Goal: Register for event/course

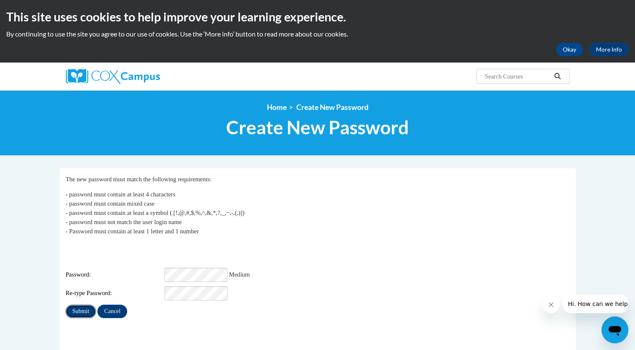
click at [81, 305] on input "Submit" at bounding box center [80, 311] width 30 height 13
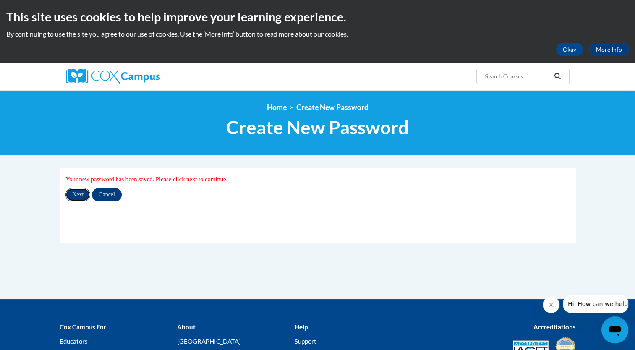
click at [75, 199] on input "Next" at bounding box center [77, 194] width 25 height 13
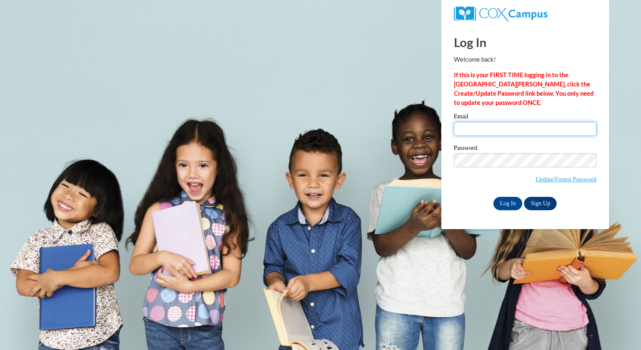
click at [487, 132] on input "Email" at bounding box center [525, 129] width 143 height 14
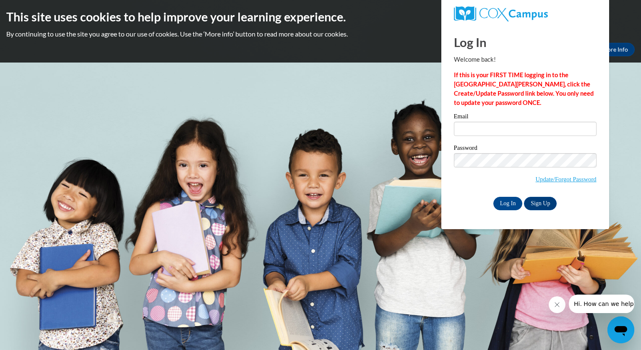
click at [487, 132] on input "Email" at bounding box center [525, 129] width 143 height 14
click at [474, 132] on input "Email" at bounding box center [525, 129] width 143 height 14
type input "danielle.hicks@iasmyrna.org"
click at [446, 203] on div "Log In Welcome back! If this is your FIRST TIME logging in to the NEW Cox Campu…" at bounding box center [525, 127] width 180 height 204
click at [506, 202] on input "Log In" at bounding box center [507, 203] width 29 height 13
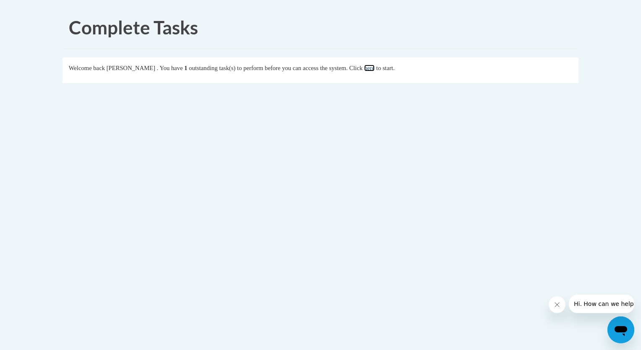
click at [375, 68] on link "here" at bounding box center [369, 68] width 10 height 7
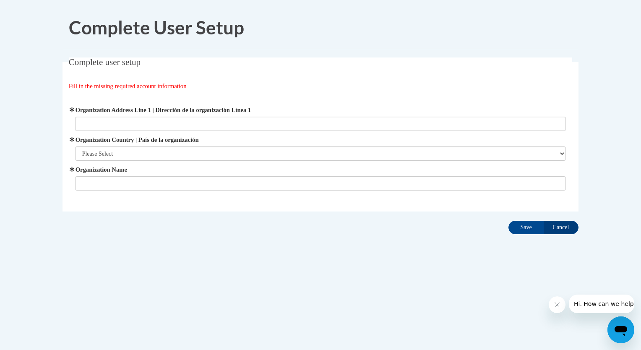
click at [224, 108] on label "Organization Address Line 1 | Dirección de la organización Línea 1" at bounding box center [320, 109] width 491 height 9
click at [224, 117] on input "Organization Address Line 1 | Dirección de la organización Línea 1" at bounding box center [320, 124] width 491 height 14
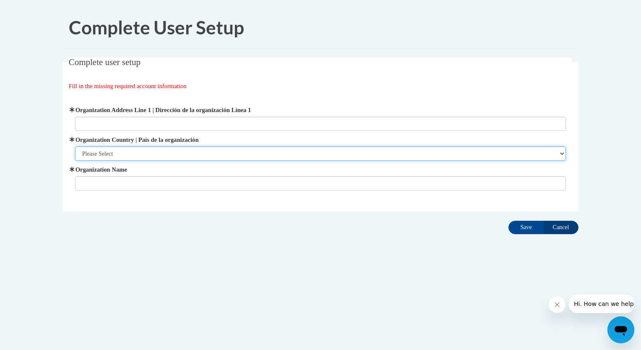
click at [187, 153] on select "Please Select [GEOGRAPHIC_DATA] | [GEOGRAPHIC_DATA] Outside of [GEOGRAPHIC_DATA…" at bounding box center [320, 153] width 491 height 14
select select "ad49bcad-a171-4b2e-b99c-48b446064914"
click at [75, 146] on select "Please Select [GEOGRAPHIC_DATA] | [GEOGRAPHIC_DATA] Outside of [GEOGRAPHIC_DATA…" at bounding box center [320, 153] width 491 height 14
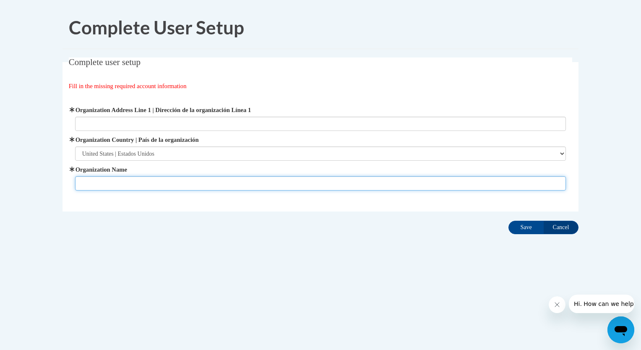
click at [166, 184] on input "Organization Name" at bounding box center [320, 183] width 491 height 14
type input "International Academy of Smyrna"
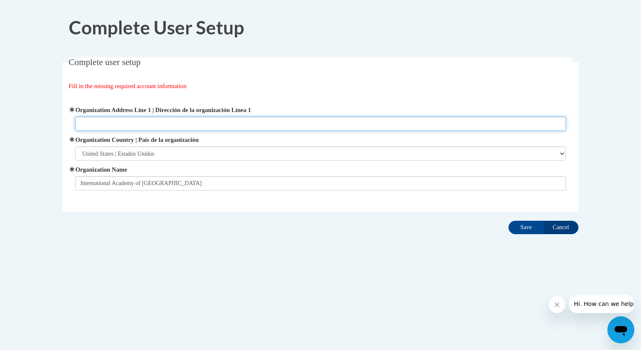
click at [128, 127] on input "Organization Address Line 1 | Dirección de la organización Línea 1" at bounding box center [320, 124] width 491 height 14
click at [179, 125] on input "Organization Address Line 1 | Dirección de la organización Línea 1" at bounding box center [320, 124] width 491 height 14
paste input "2144 S Cobb Dr SE, Smyrna, GA 30080"
type input "2144 S Cobb Dr SE, Smyrna, GA 30080"
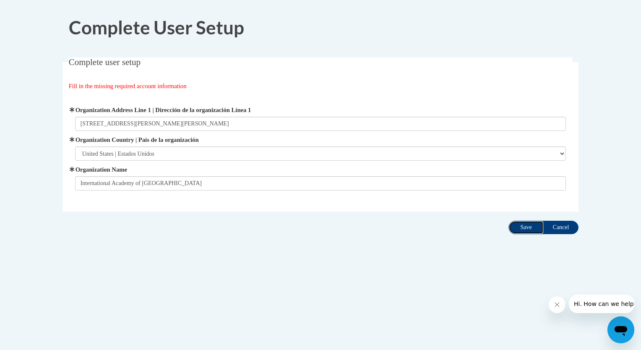
click at [533, 227] on input "Save" at bounding box center [525, 227] width 35 height 13
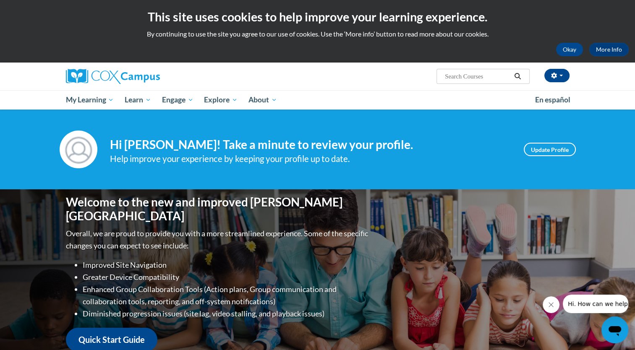
click at [474, 75] on input "Search..." at bounding box center [477, 76] width 67 height 10
click at [477, 81] on span "Search Search..." at bounding box center [482, 76] width 93 height 15
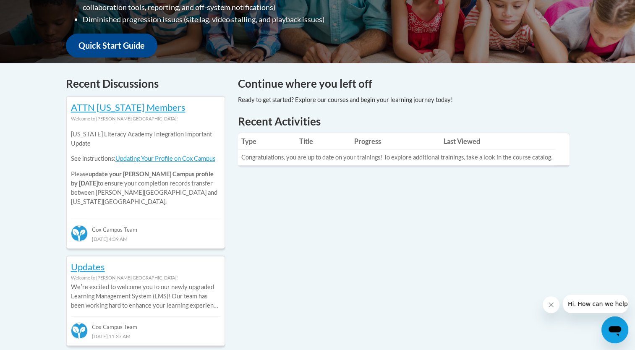
scroll to position [306, 0]
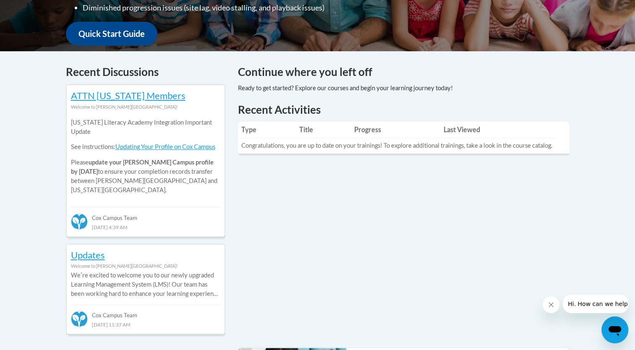
drag, startPoint x: 638, startPoint y: 183, endPoint x: 599, endPoint y: 102, distance: 90.2
click at [599, 102] on div "Your profile Hi Danielle Hicks! Take a minute to review your profile. Help impr…" at bounding box center [317, 265] width 635 height 923
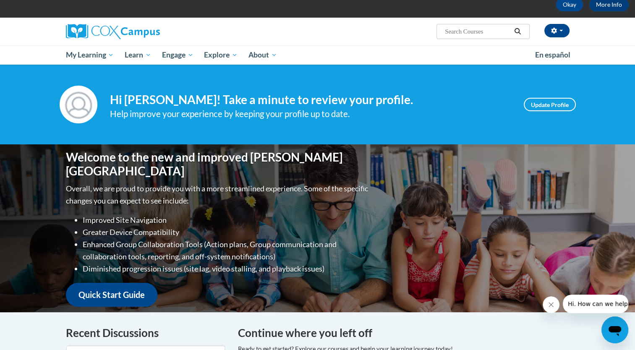
scroll to position [44, 0]
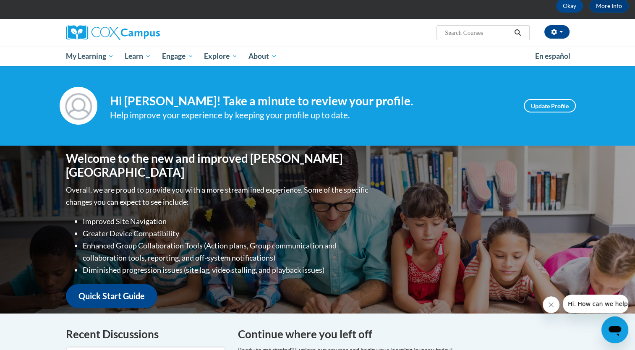
click at [477, 35] on input "Search..." at bounding box center [477, 33] width 67 height 10
type input "vocublary instruction"
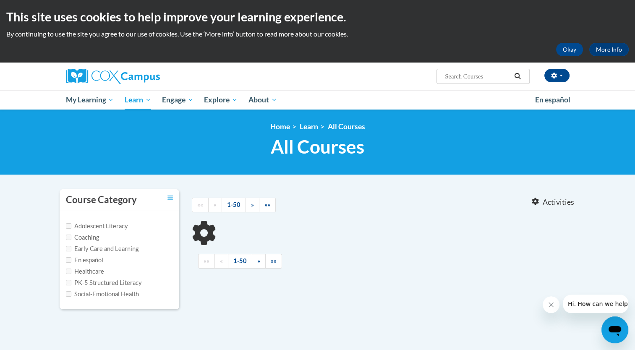
type input "vocublary instruction"
click at [573, 49] on button "Okay" at bounding box center [569, 49] width 27 height 13
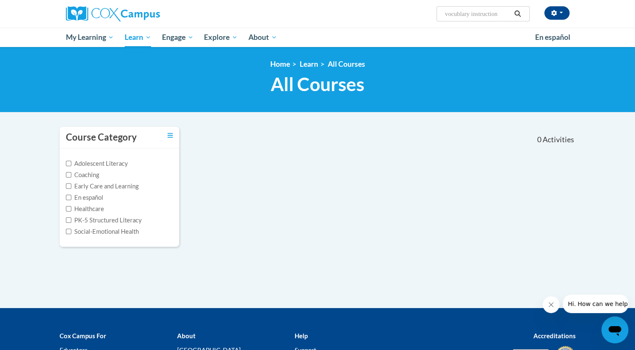
click at [513, 13] on icon "Search" at bounding box center [517, 13] width 8 height 6
click at [471, 14] on input "vocublary instruction" at bounding box center [477, 14] width 67 height 10
click at [473, 16] on input "instruction" at bounding box center [477, 14] width 67 height 10
type input "i"
type input "vocabulary instruction"
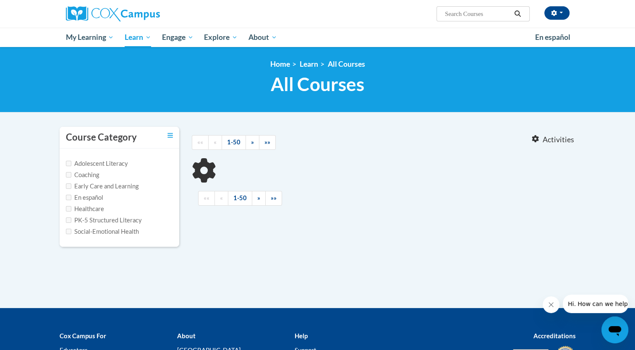
type input "vocabulary instruction"
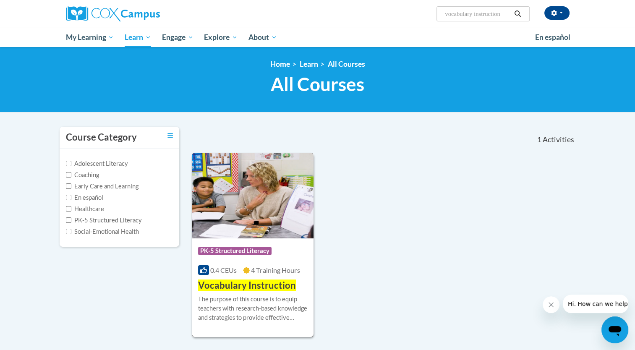
click at [242, 288] on span "Vocabulary Instruction" at bounding box center [247, 284] width 98 height 11
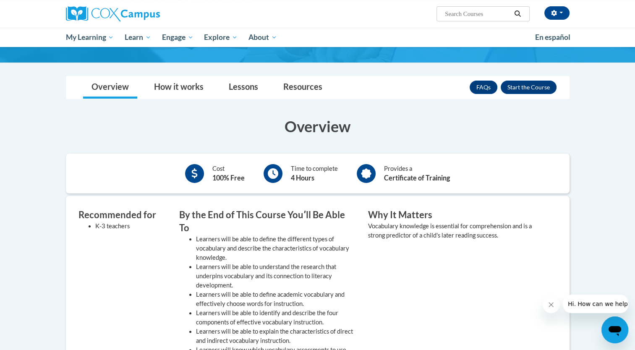
scroll to position [53, 0]
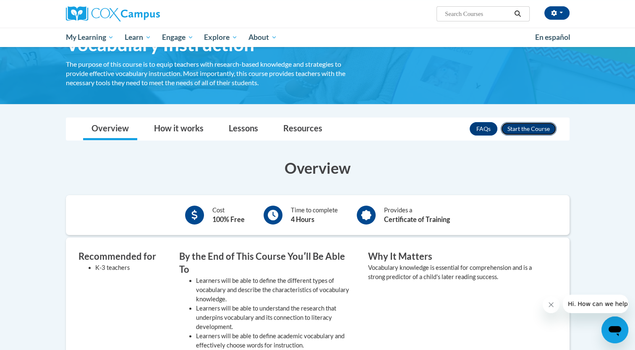
click at [530, 128] on button "Enroll" at bounding box center [528, 128] width 56 height 13
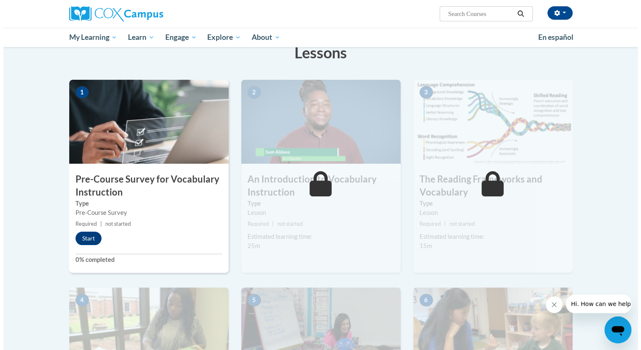
scroll to position [185, 0]
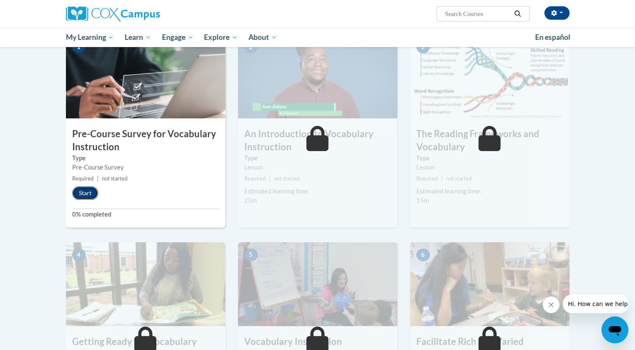
click at [79, 198] on button "Start" at bounding box center [85, 192] width 26 height 13
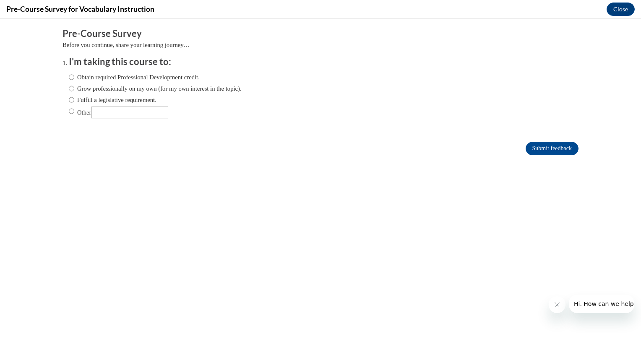
scroll to position [0, 0]
click at [69, 81] on input "Obtain required Professional Development credit." at bounding box center [71, 77] width 5 height 9
radio input "true"
click at [526, 152] on input "Submit feedback" at bounding box center [552, 148] width 53 height 13
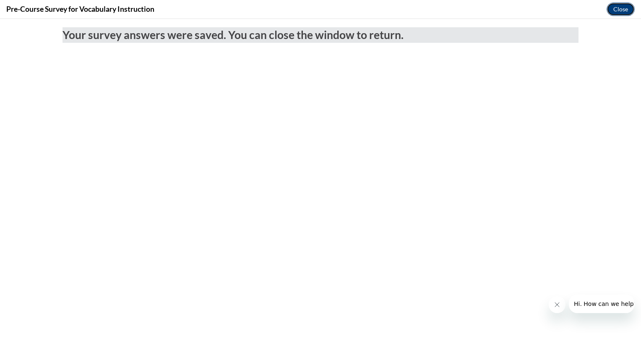
click at [614, 9] on button "Close" at bounding box center [621, 9] width 28 height 13
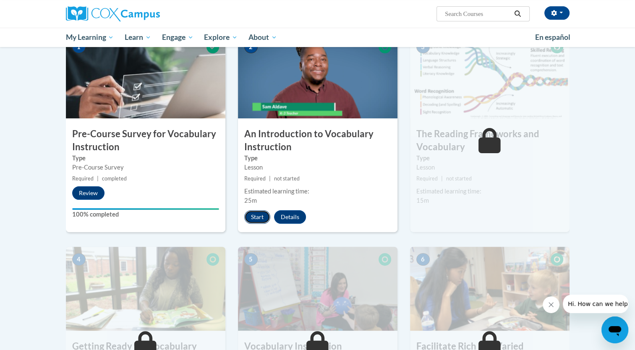
click at [255, 215] on button "Start" at bounding box center [257, 216] width 26 height 13
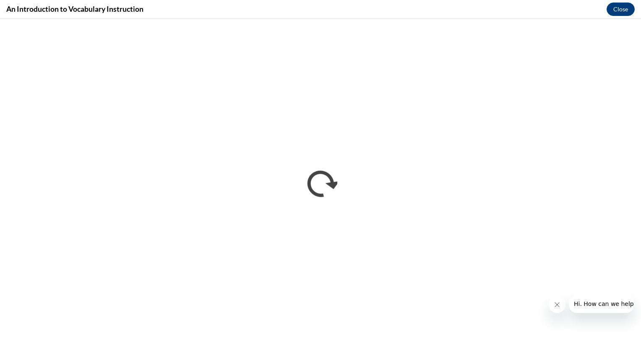
click at [554, 302] on icon "Close message from company" at bounding box center [556, 304] width 7 height 7
